Goal: Task Accomplishment & Management: Complete application form

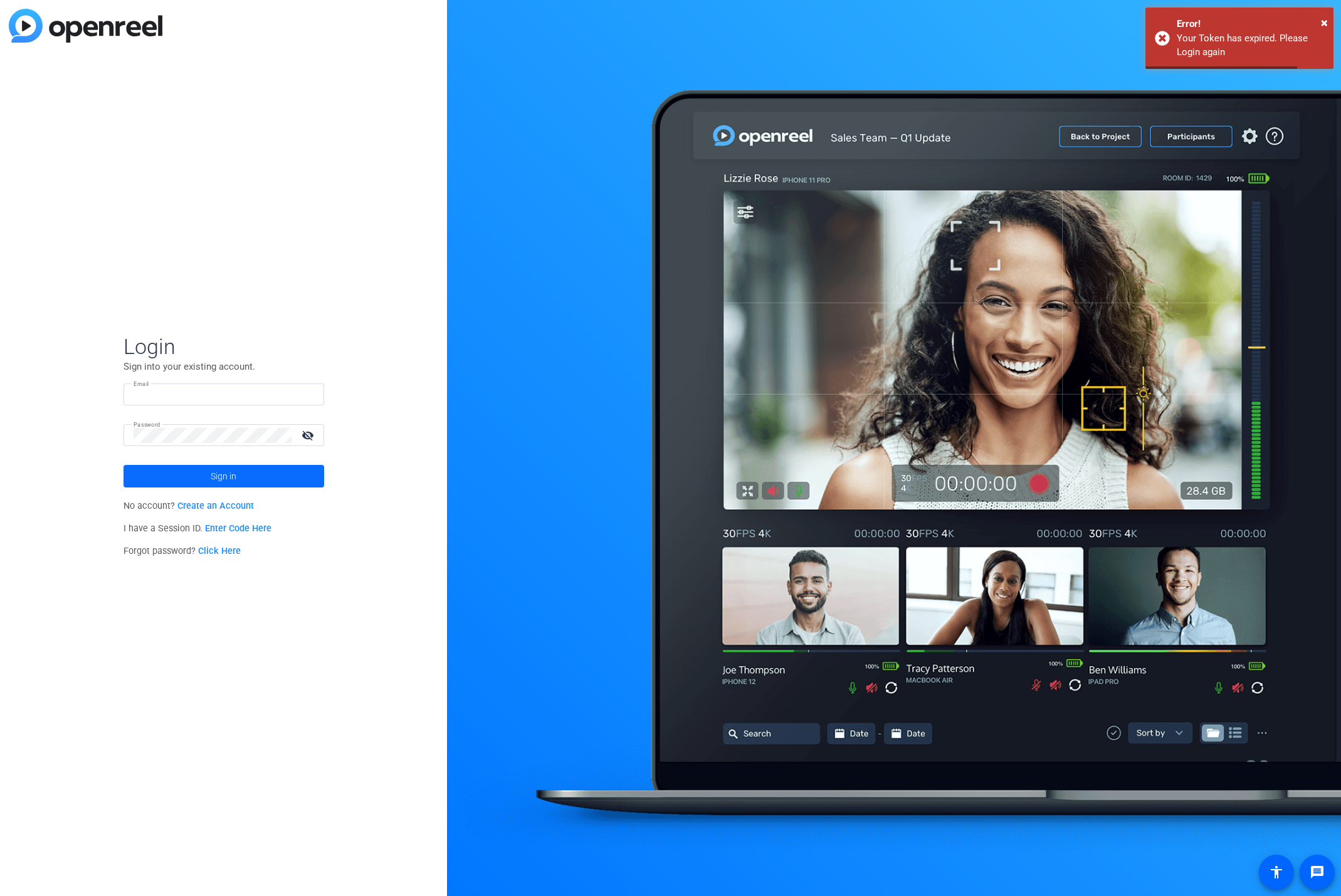
type input "[PERSON_NAME][EMAIL_ADDRESS][PERSON_NAME][DOMAIN_NAME]"
click at [221, 476] on span "Sign in" at bounding box center [223, 476] width 26 height 31
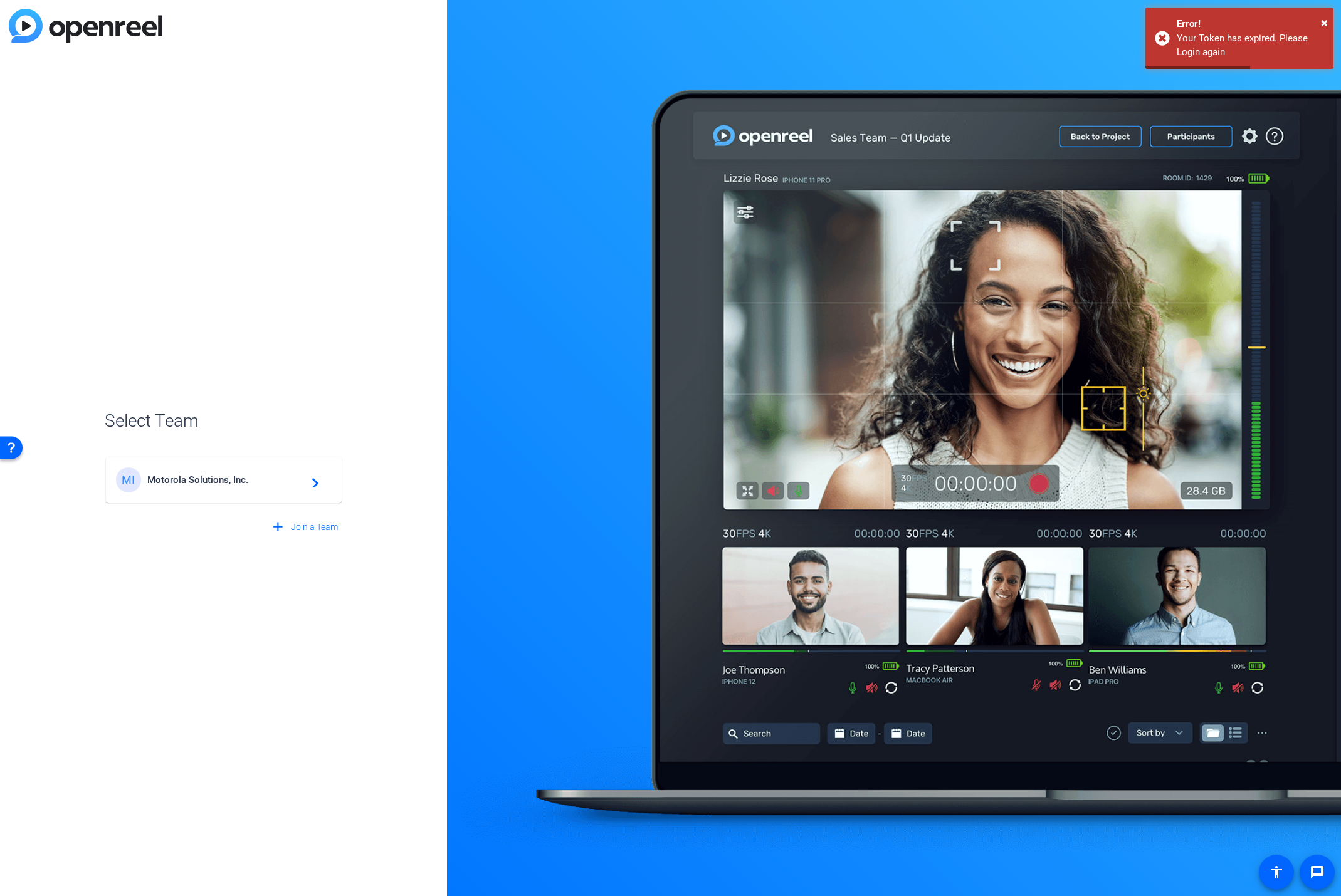
click at [215, 486] on div "MI Motorola Solutions, Inc. navigate_next" at bounding box center [224, 480] width 216 height 25
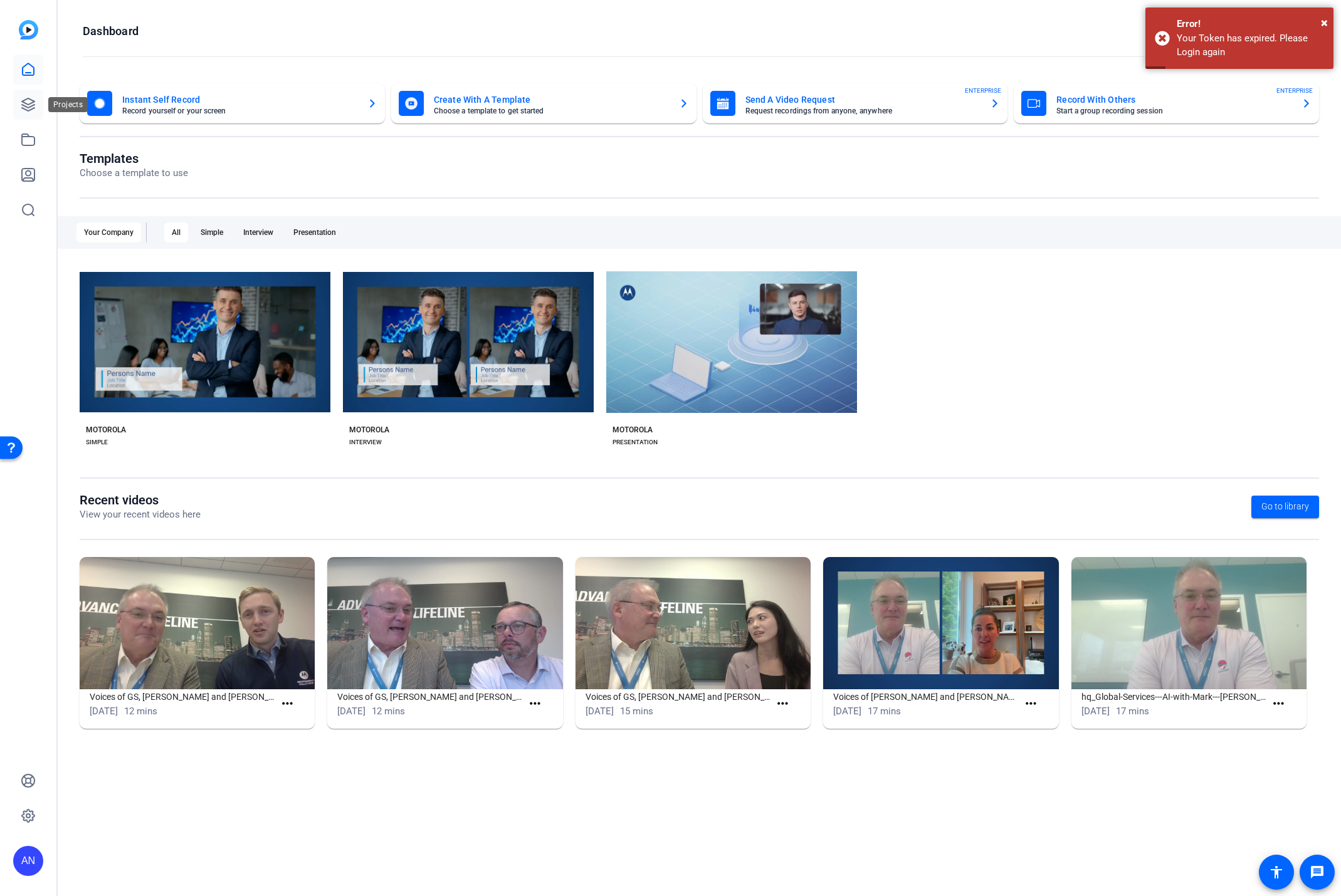
click at [28, 102] on icon at bounding box center [28, 105] width 15 height 15
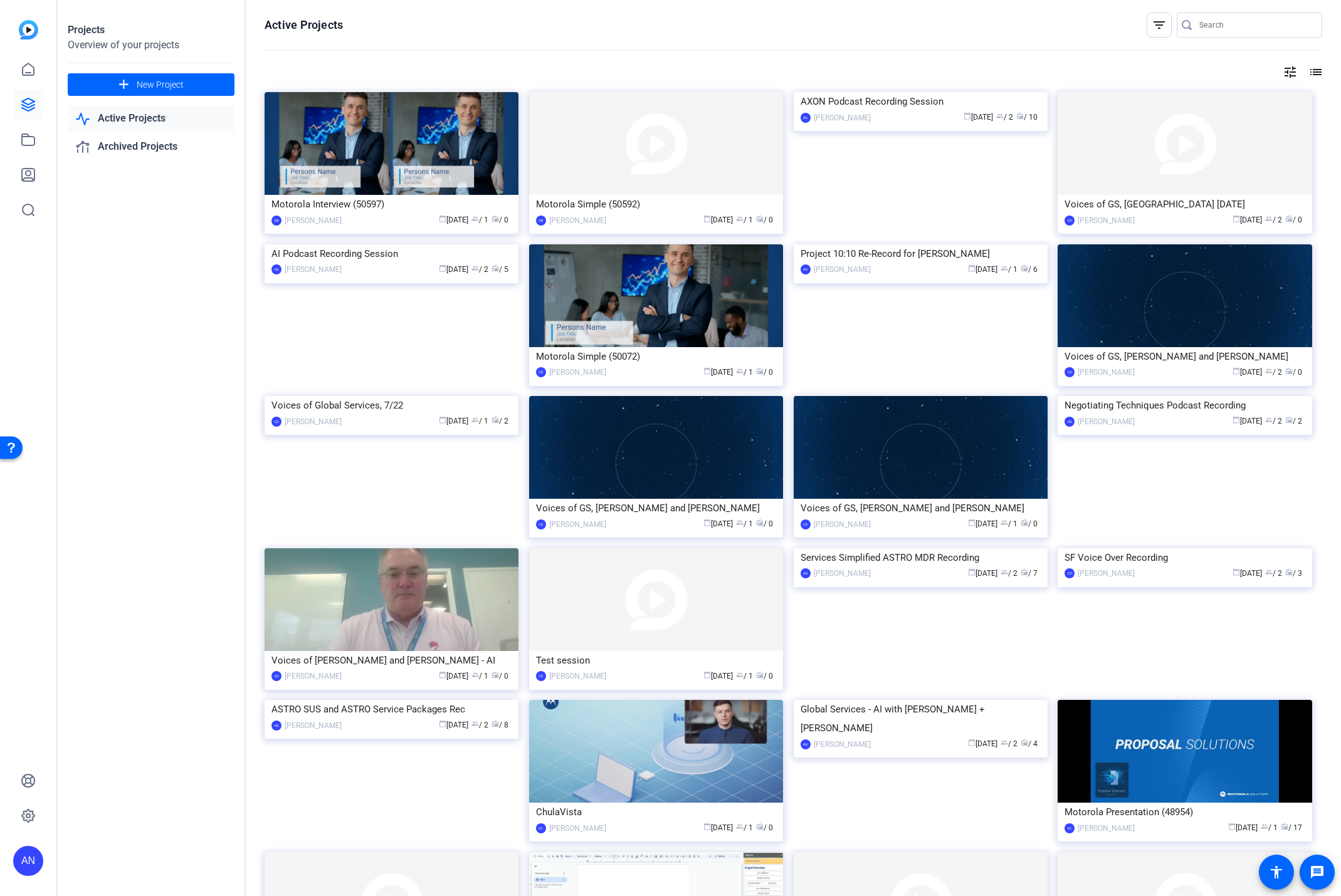
drag, startPoint x: 99, startPoint y: 238, endPoint x: 90, endPoint y: 216, distance: 23.8
click at [98, 241] on div "Projects Overview of your projects add New Project Active Projects Archived Pro…" at bounding box center [151, 448] width 188 height 896
click at [27, 109] on icon at bounding box center [28, 105] width 15 height 15
click at [24, 62] on icon at bounding box center [28, 70] width 15 height 15
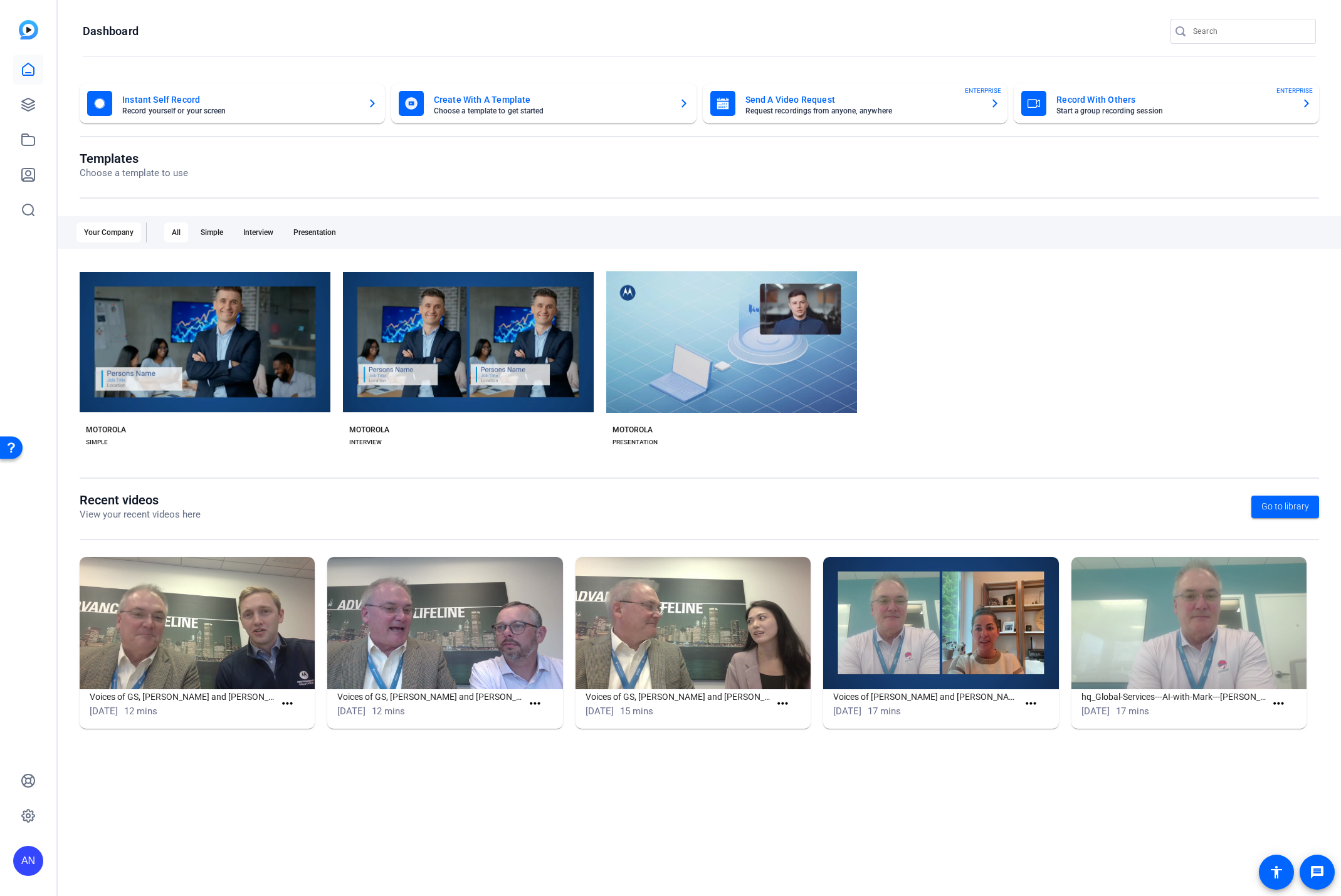
click at [1083, 97] on mat-card-title "Record With Others" at bounding box center [1173, 100] width 235 height 15
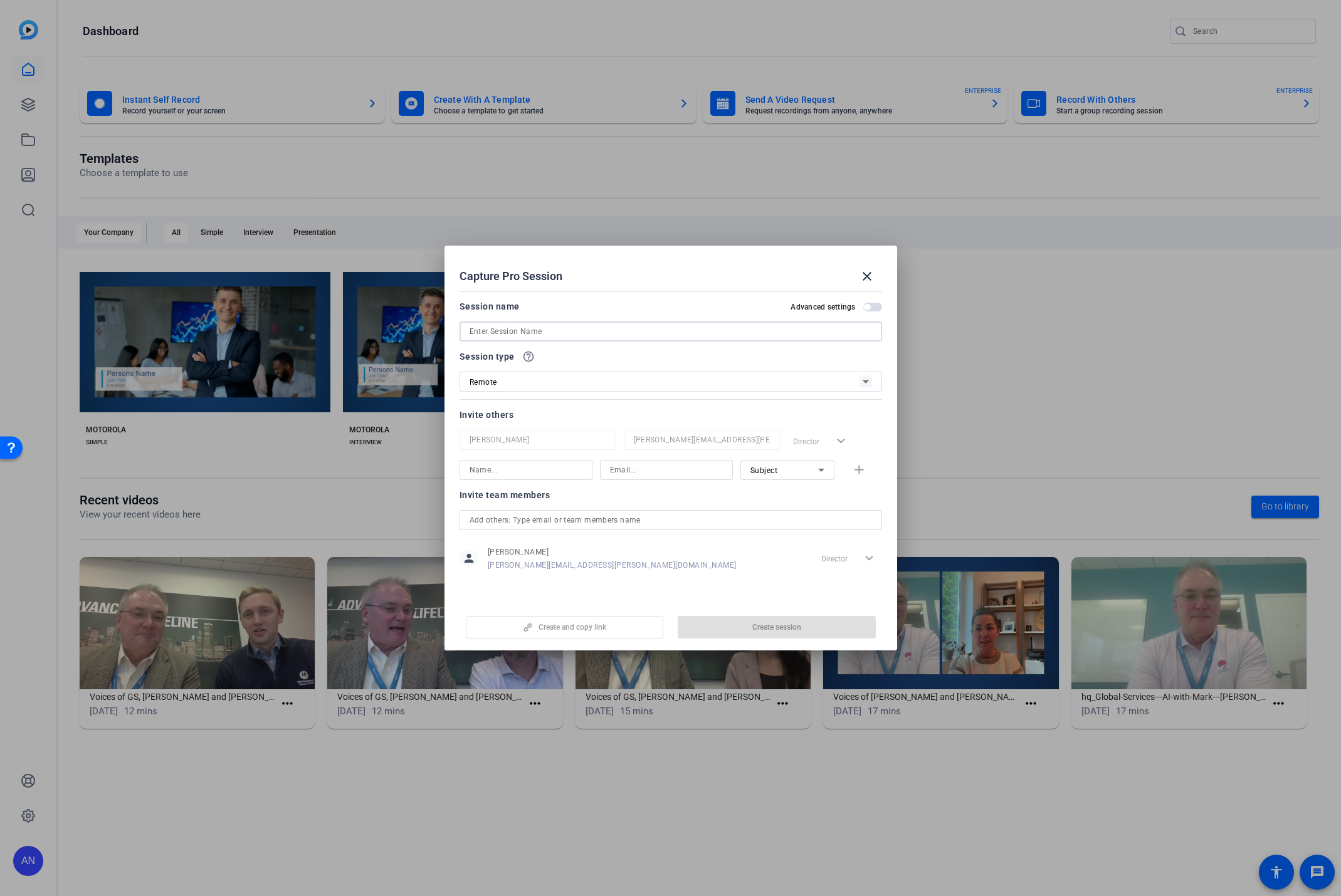
click at [518, 335] on input at bounding box center [670, 332] width 402 height 15
type input "Services Simplified - Cyber Professional Services"
click at [671, 519] on input "text" at bounding box center [670, 521] width 402 height 15
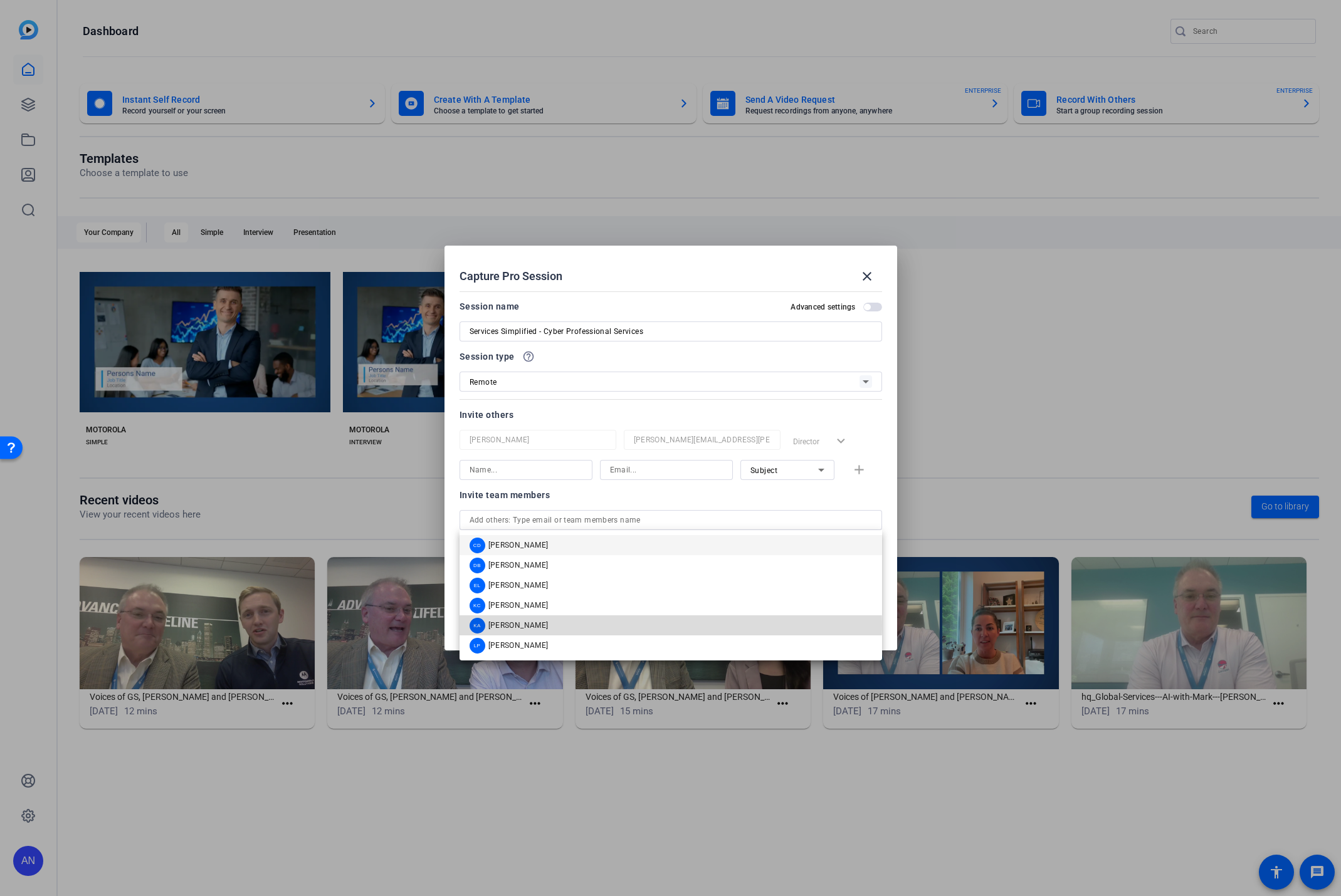
click at [524, 625] on span "[PERSON_NAME]" at bounding box center [518, 625] width 60 height 10
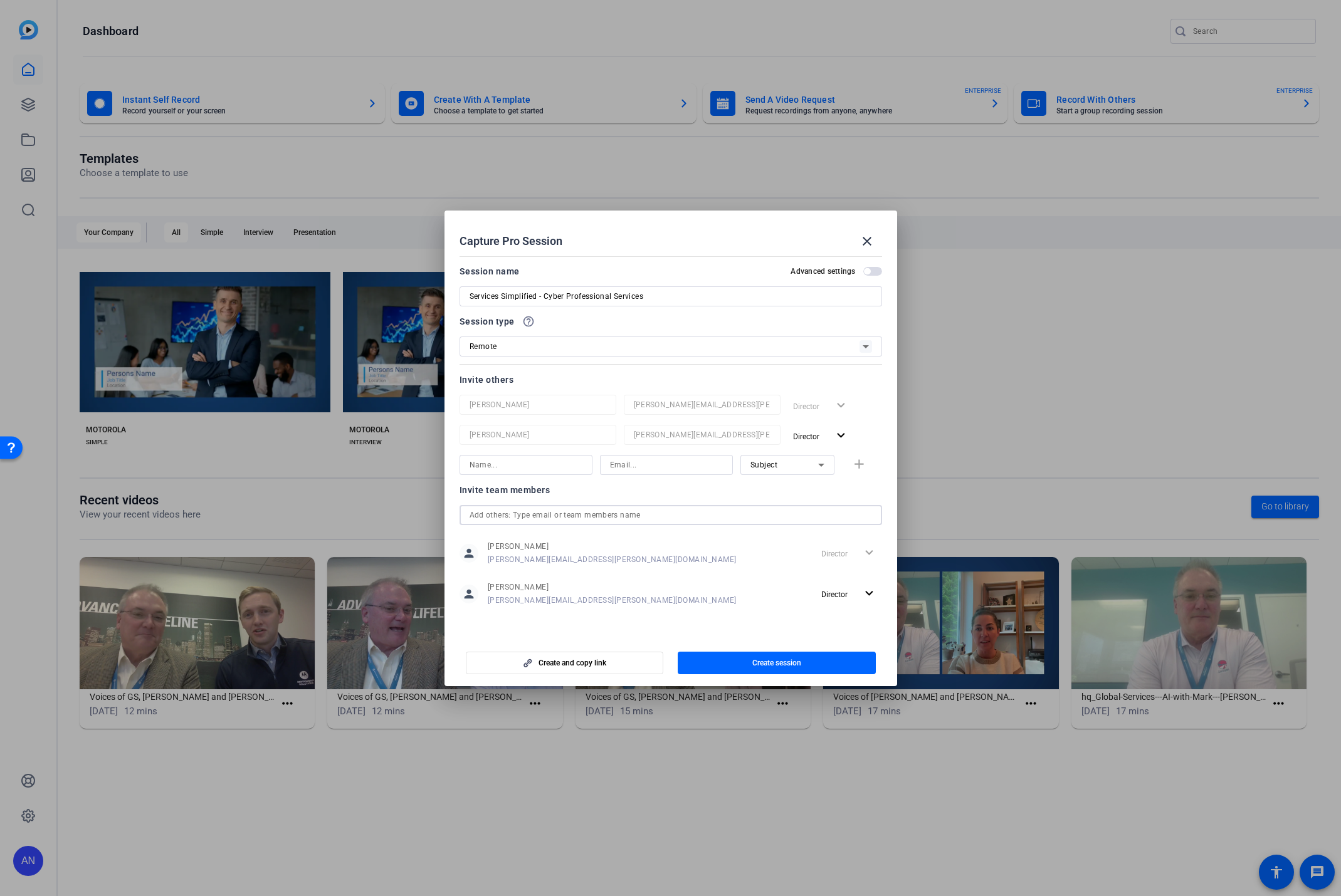
click at [622, 466] on input at bounding box center [667, 465] width 113 height 15
paste input "[PERSON_NAME][EMAIL_ADDRESS][PERSON_NAME][DOMAIN_NAME]"
type input "[PERSON_NAME][EMAIL_ADDRESS][PERSON_NAME][DOMAIN_NAME]"
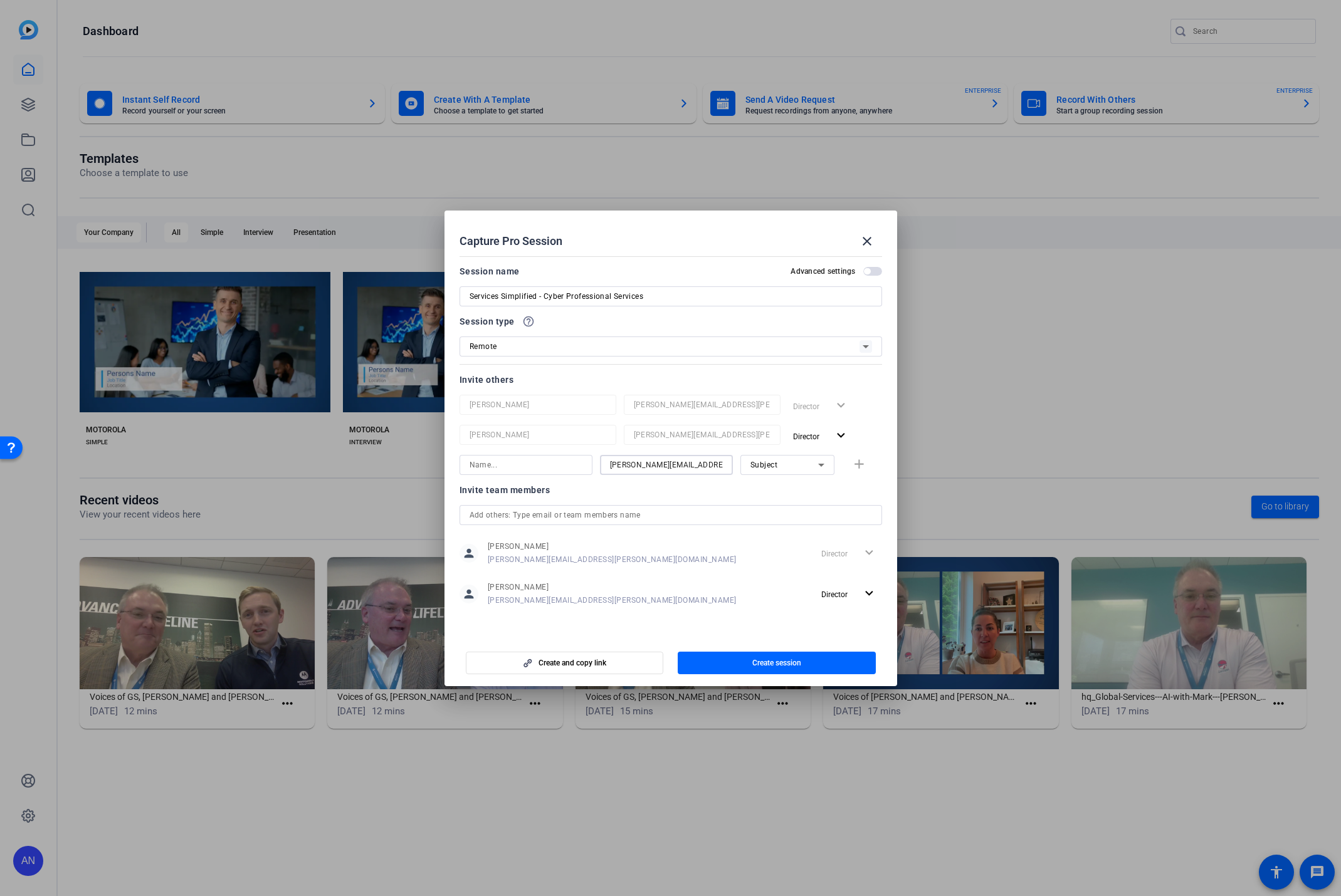
click at [566, 470] on input at bounding box center [526, 465] width 113 height 15
type input "[PERSON_NAME]"
click at [855, 464] on mat-icon "add" at bounding box center [859, 465] width 15 height 15
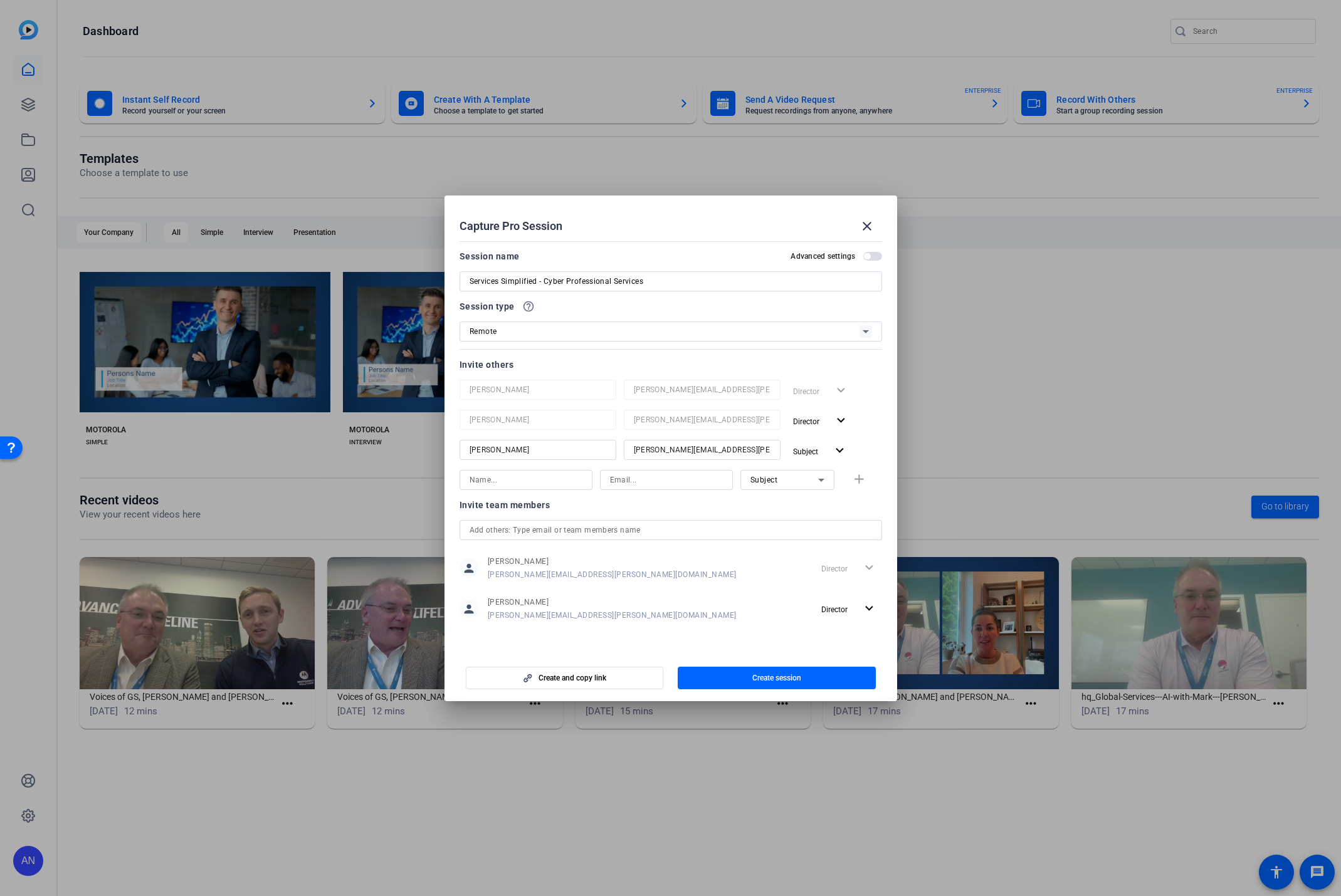
click at [649, 481] on input at bounding box center [667, 480] width 113 height 15
paste input "[PERSON_NAME][EMAIL_ADDRESS][PERSON_NAME][DOMAIN_NAME]"
type input "[PERSON_NAME][EMAIL_ADDRESS][PERSON_NAME][DOMAIN_NAME]"
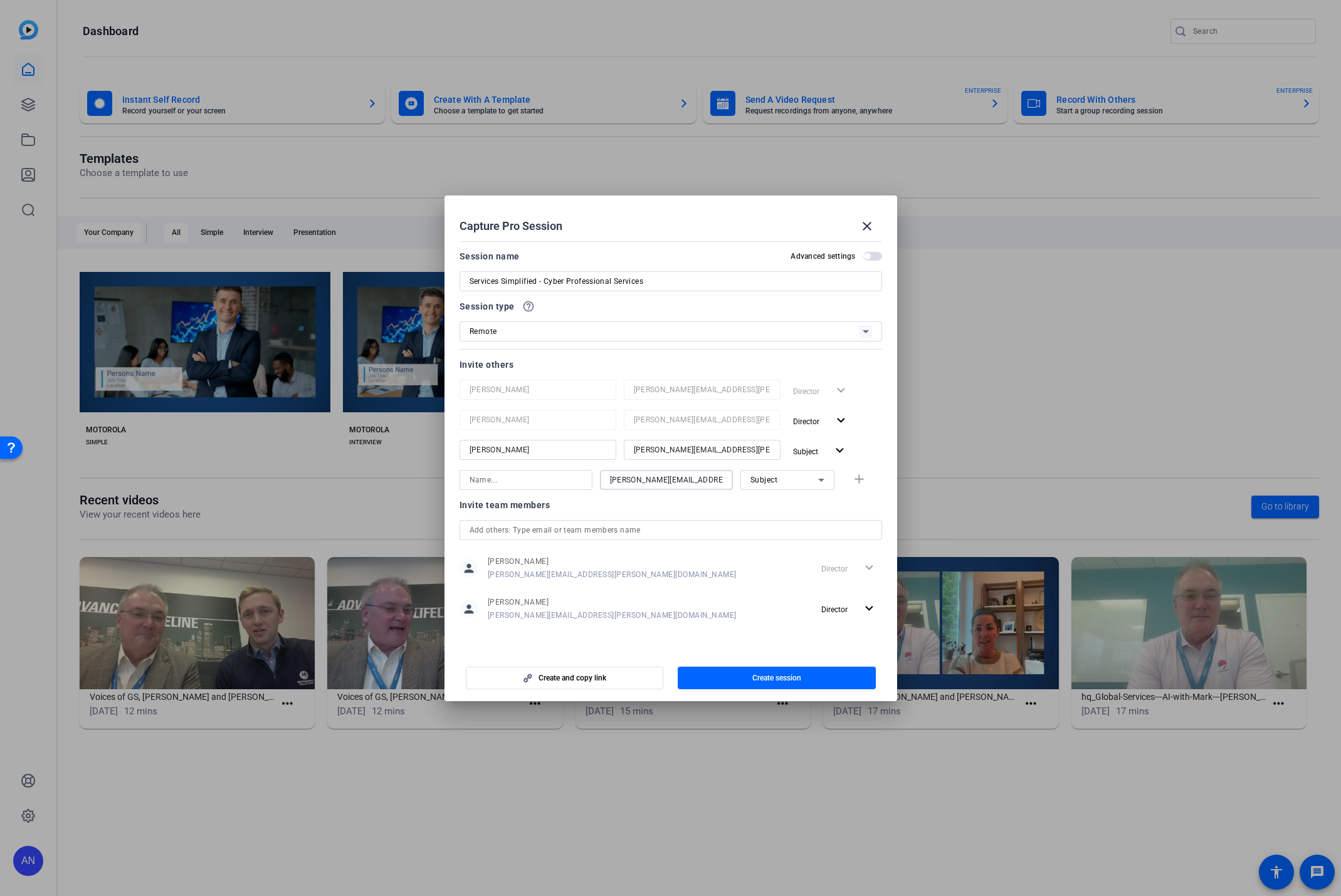
click at [576, 475] on input at bounding box center [526, 480] width 113 height 15
type input "[PERSON_NAME]"
click at [857, 477] on mat-icon "add" at bounding box center [859, 479] width 15 height 15
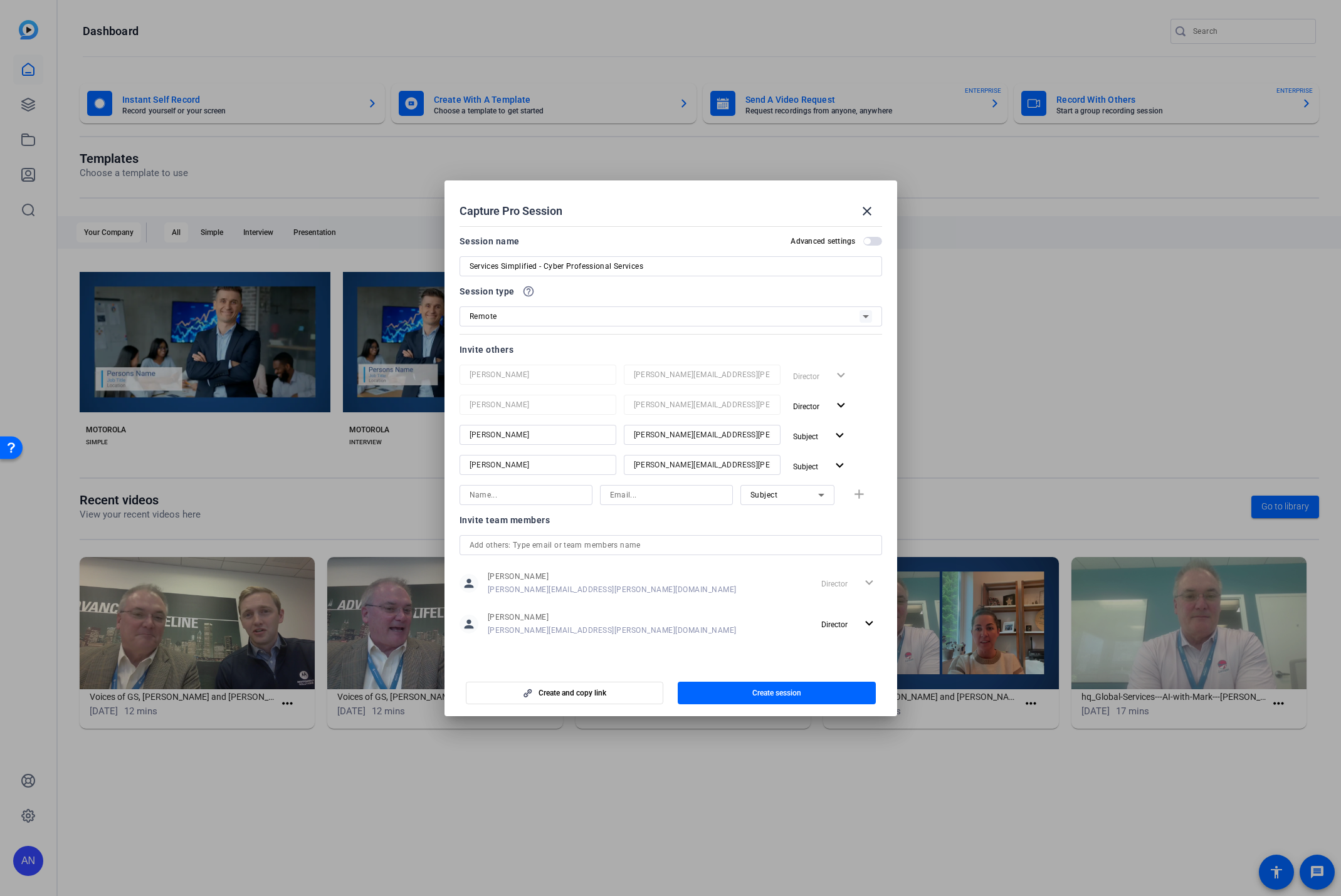
click at [635, 498] on input at bounding box center [667, 495] width 113 height 15
paste input "[PERSON_NAME][EMAIL_ADDRESS][PERSON_NAME][DOMAIN_NAME]"
type input "[PERSON_NAME][EMAIL_ADDRESS][PERSON_NAME][DOMAIN_NAME]"
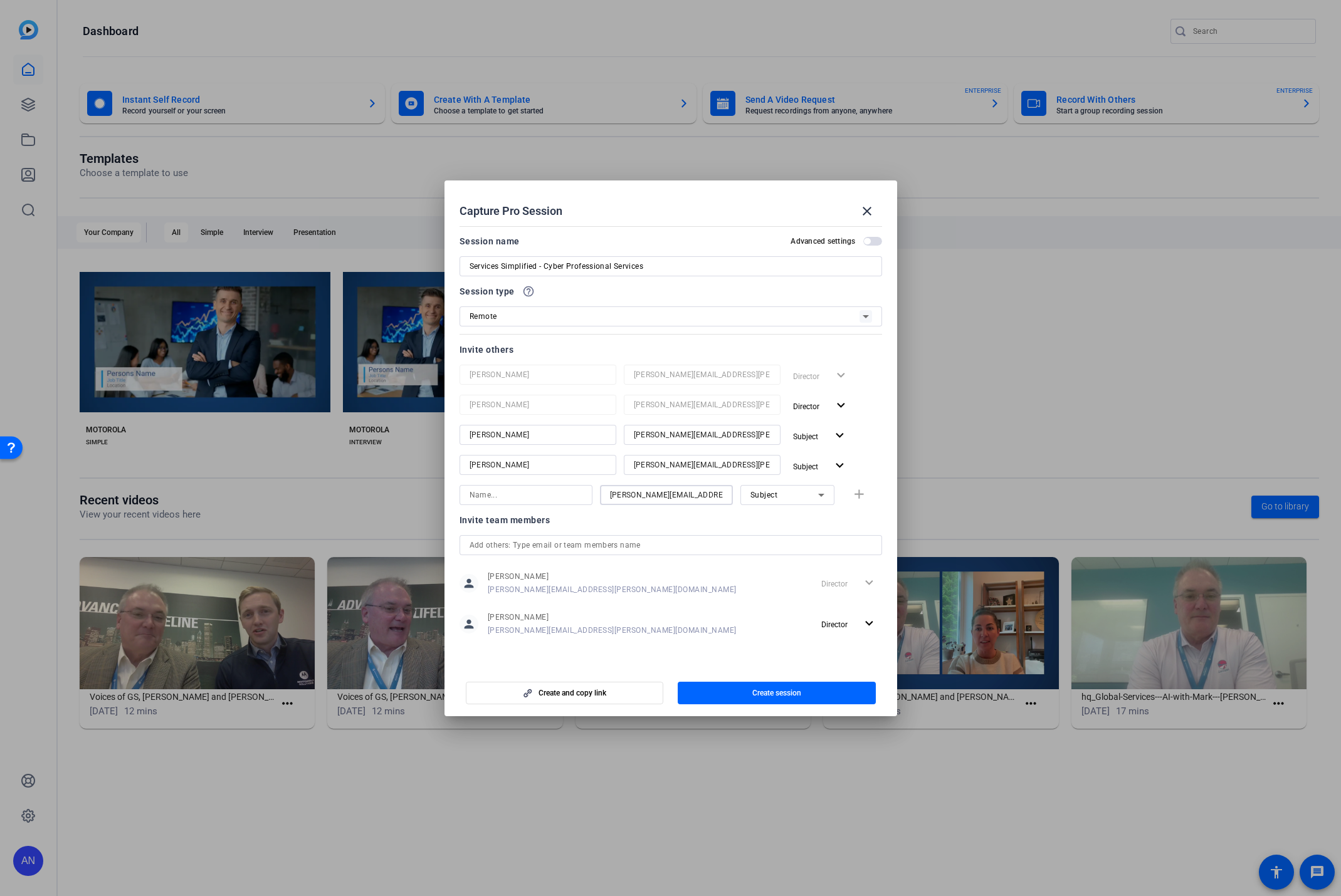
click at [559, 498] on input at bounding box center [526, 495] width 113 height 15
type input "[PERSON_NAME]"
click at [862, 495] on mat-icon "add" at bounding box center [859, 495] width 15 height 15
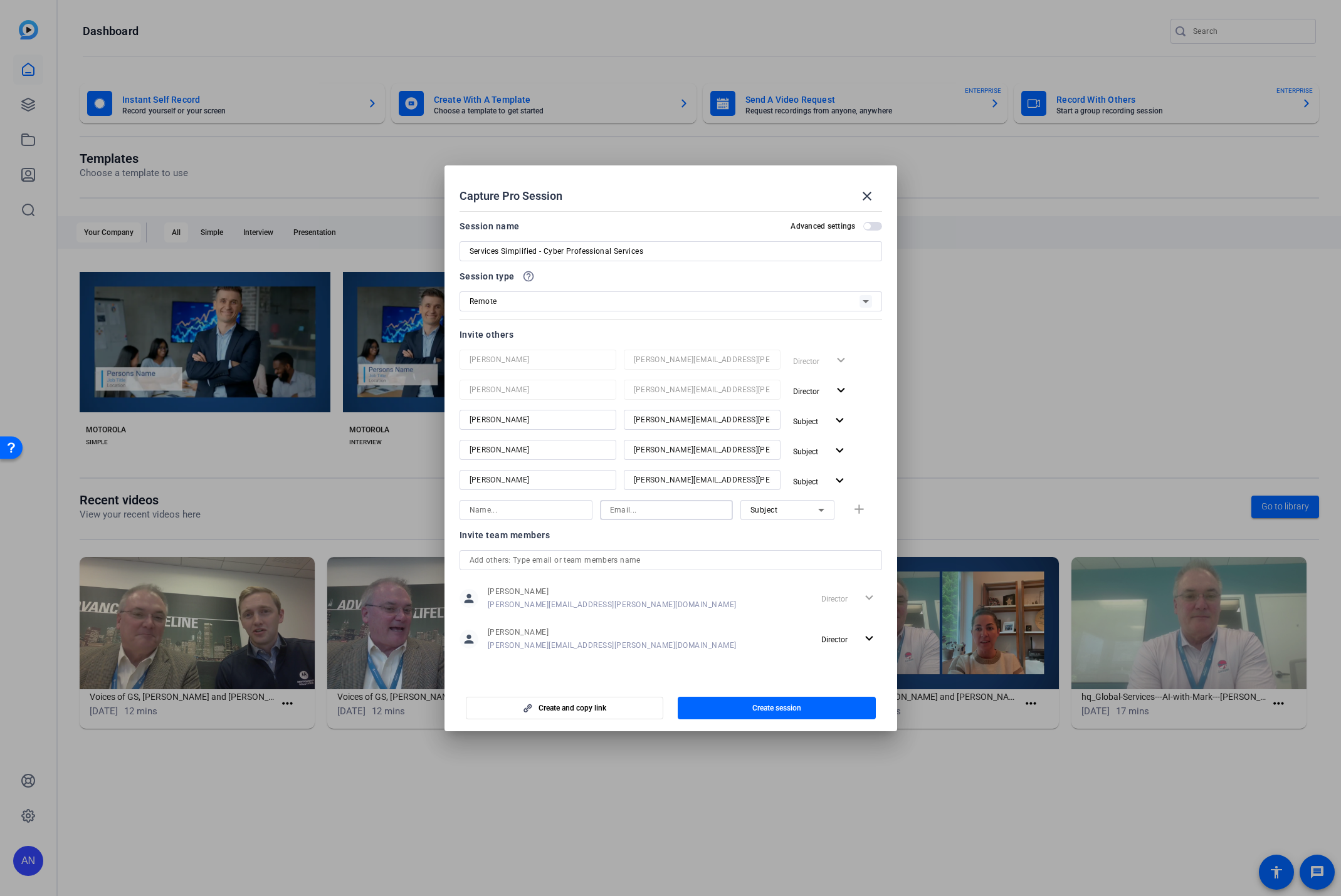
click at [633, 510] on input at bounding box center [667, 510] width 113 height 15
paste input "[EMAIL_ADDRESS][PERSON_NAME][DOMAIN_NAME]"
type input "[EMAIL_ADDRESS][PERSON_NAME][DOMAIN_NAME]"
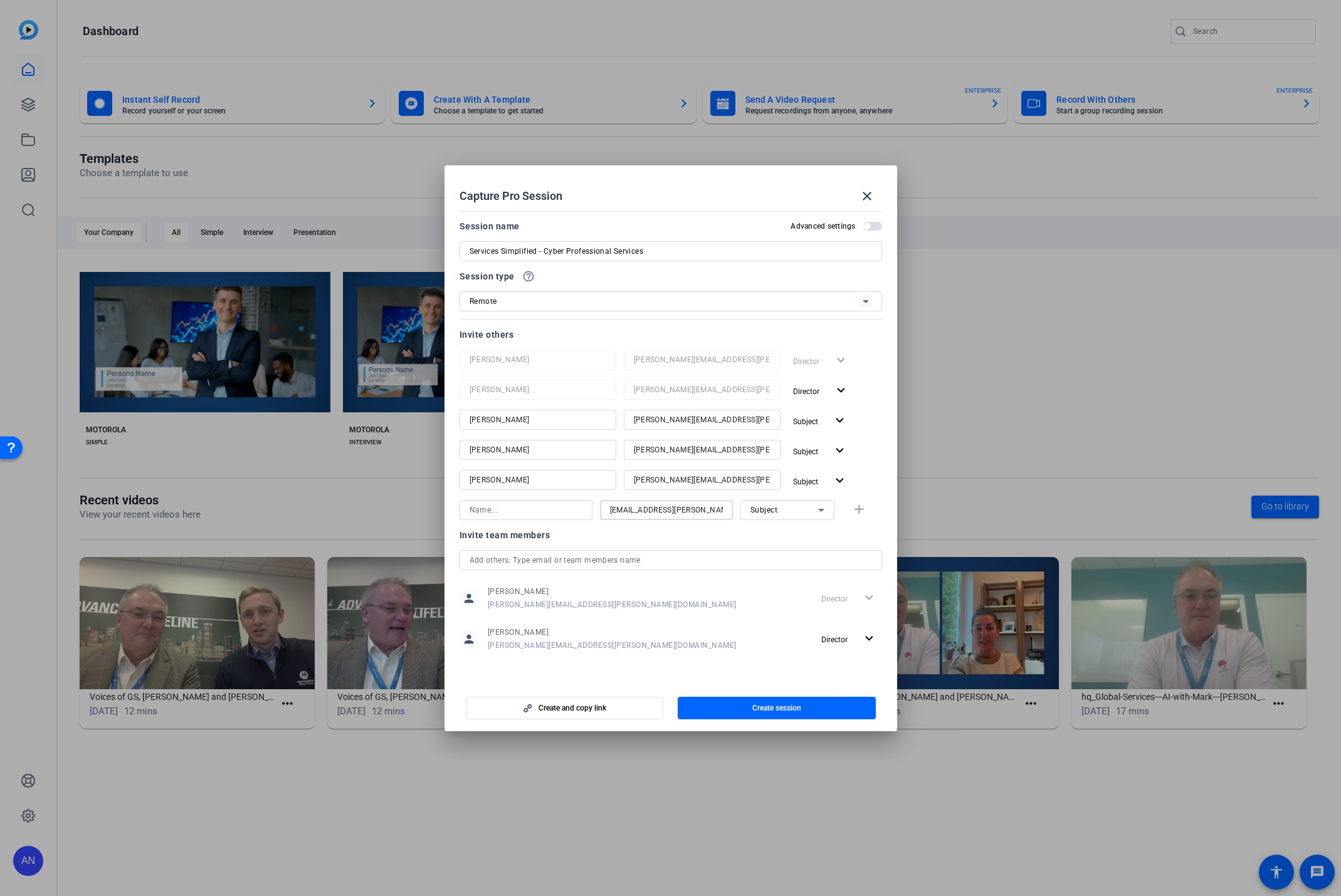
click at [558, 505] on input at bounding box center [526, 510] width 113 height 15
type input "[PERSON_NAME]"
click at [769, 508] on span "Subject" at bounding box center [764, 510] width 28 height 8
click at [768, 531] on span "Collaborator" at bounding box center [773, 535] width 46 height 15
click at [859, 509] on mat-icon "add" at bounding box center [859, 510] width 15 height 15
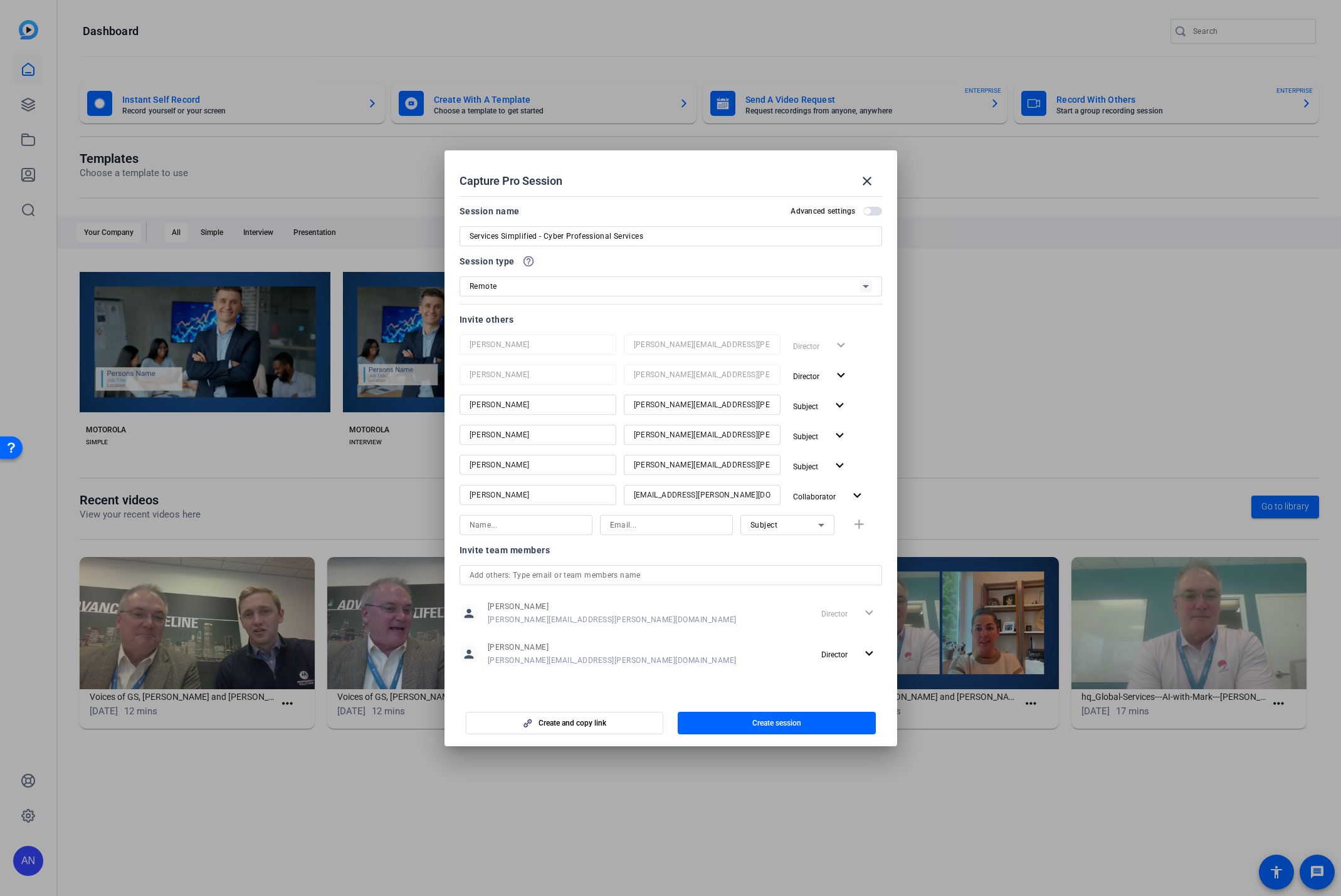
click at [627, 526] on input at bounding box center [667, 525] width 113 height 15
paste input "[EMAIL_ADDRESS][PERSON_NAME][DOMAIN_NAME]"
type input "[EMAIL_ADDRESS][PERSON_NAME][DOMAIN_NAME]"
click at [557, 521] on input at bounding box center [526, 525] width 113 height 15
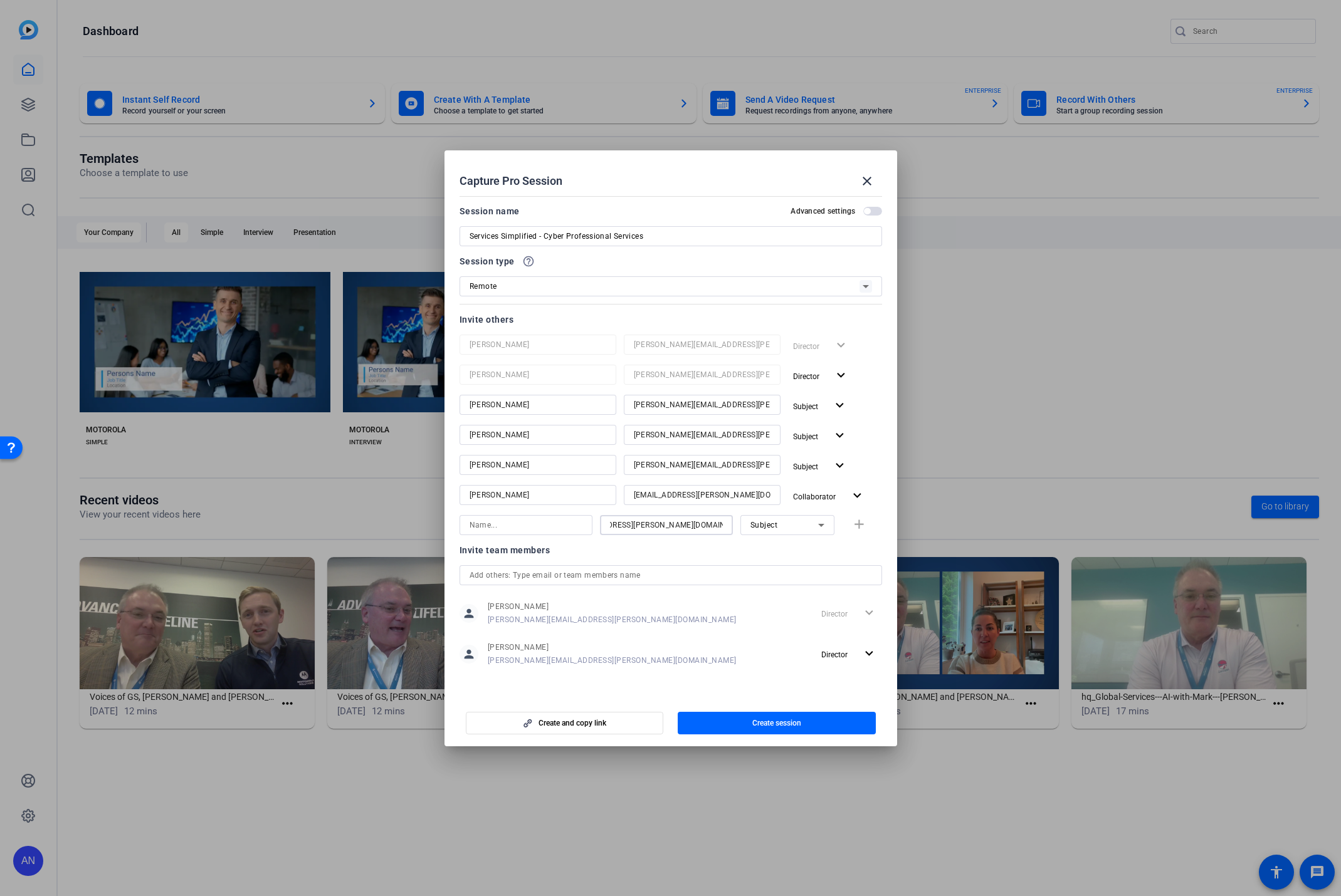
scroll to position [0, 0]
type input "[PERSON_NAME]"
click at [774, 519] on div "Subject" at bounding box center [784, 524] width 68 height 15
click at [772, 551] on span "Collaborator" at bounding box center [773, 550] width 46 height 15
click at [865, 529] on mat-icon "add" at bounding box center [859, 524] width 15 height 15
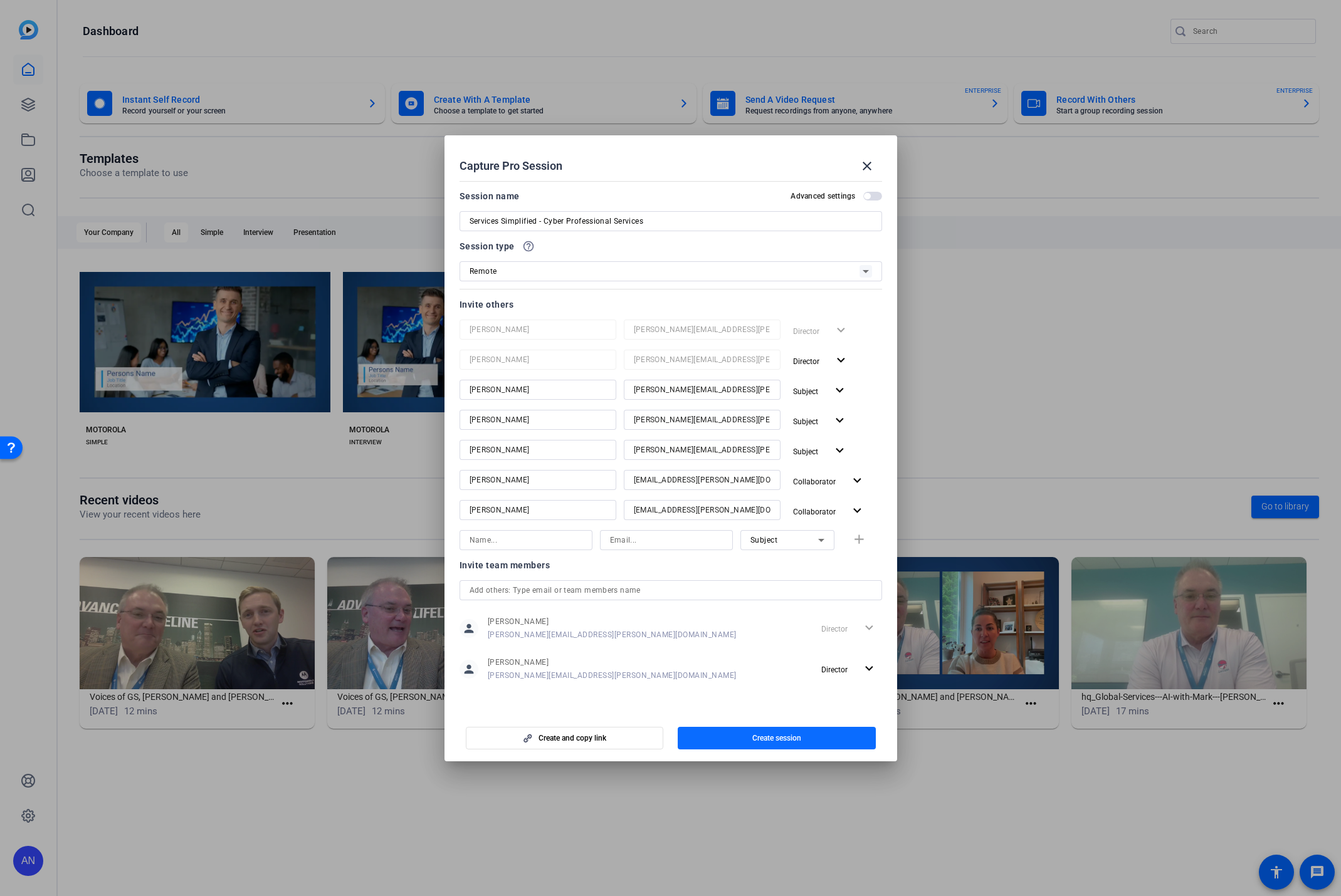
click at [813, 738] on span "button" at bounding box center [776, 738] width 198 height 30
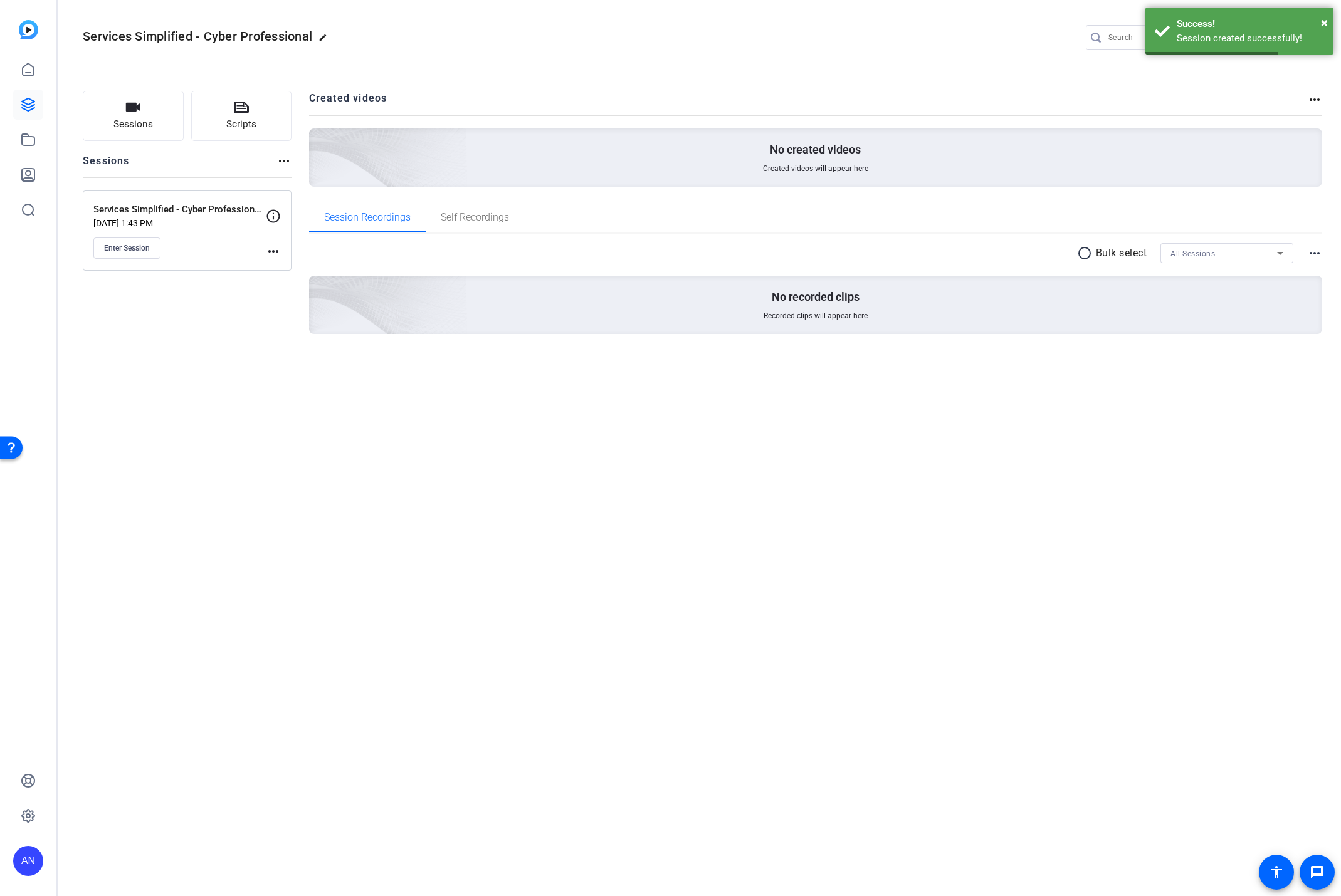
drag, startPoint x: 396, startPoint y: 547, endPoint x: 369, endPoint y: 519, distance: 38.9
click at [396, 547] on div "Services Simplified - Cyber Professional edit AN KA settings Sessions Scripts S…" at bounding box center [699, 448] width 1283 height 896
